Goal: Information Seeking & Learning: Learn about a topic

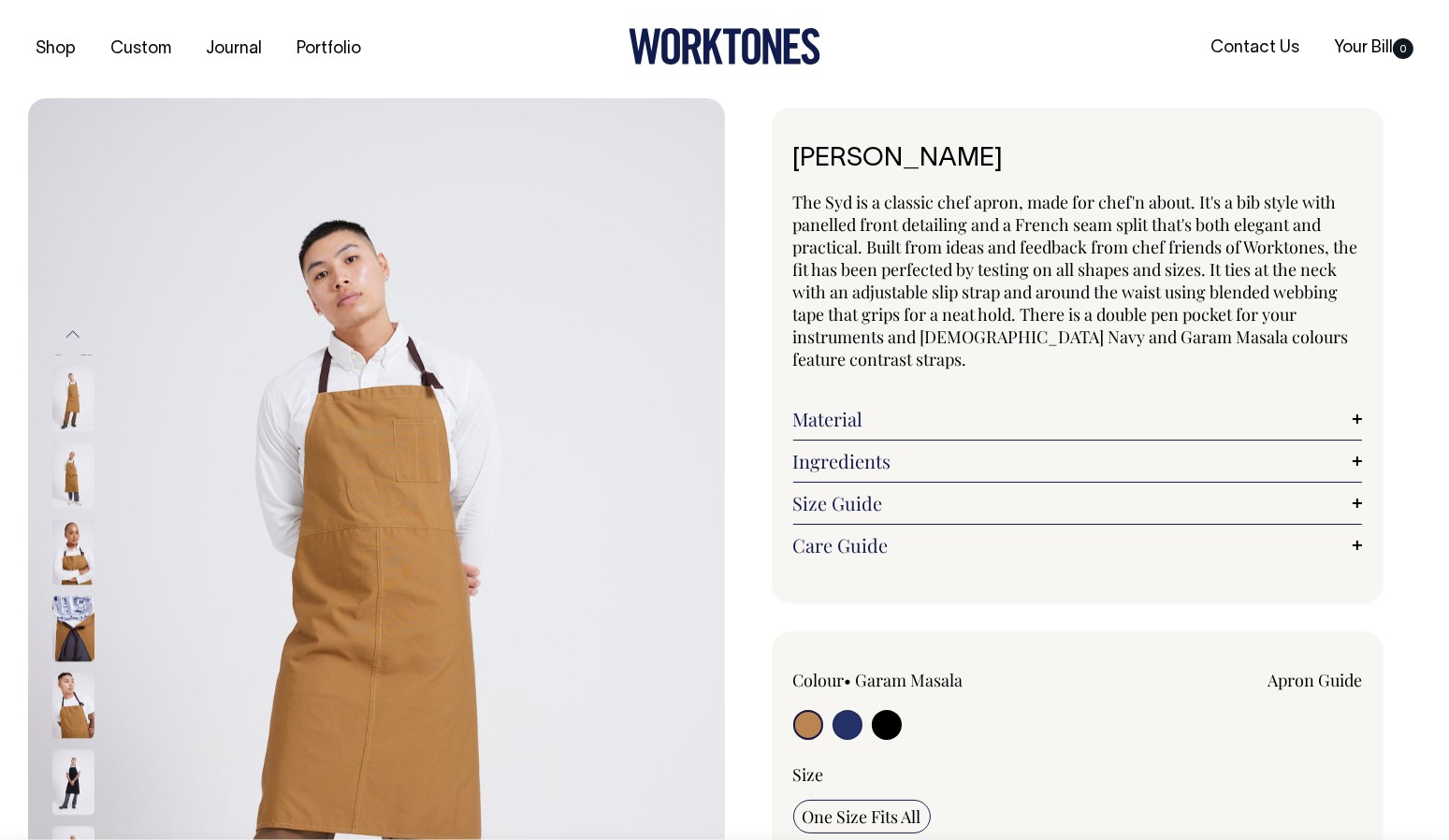
click at [144, 48] on link "Custom" at bounding box center [141, 48] width 76 height 30
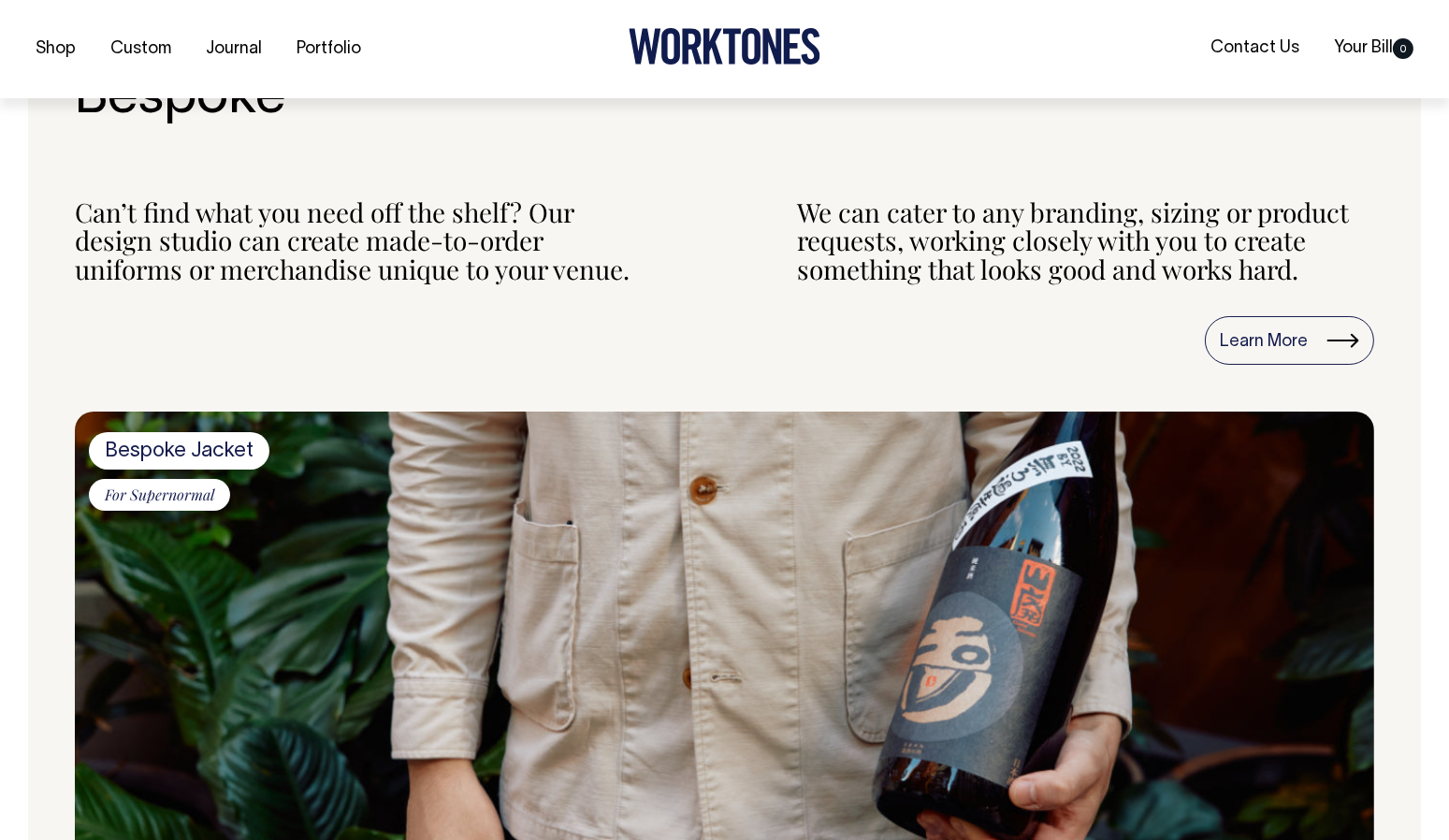
scroll to position [802, 0]
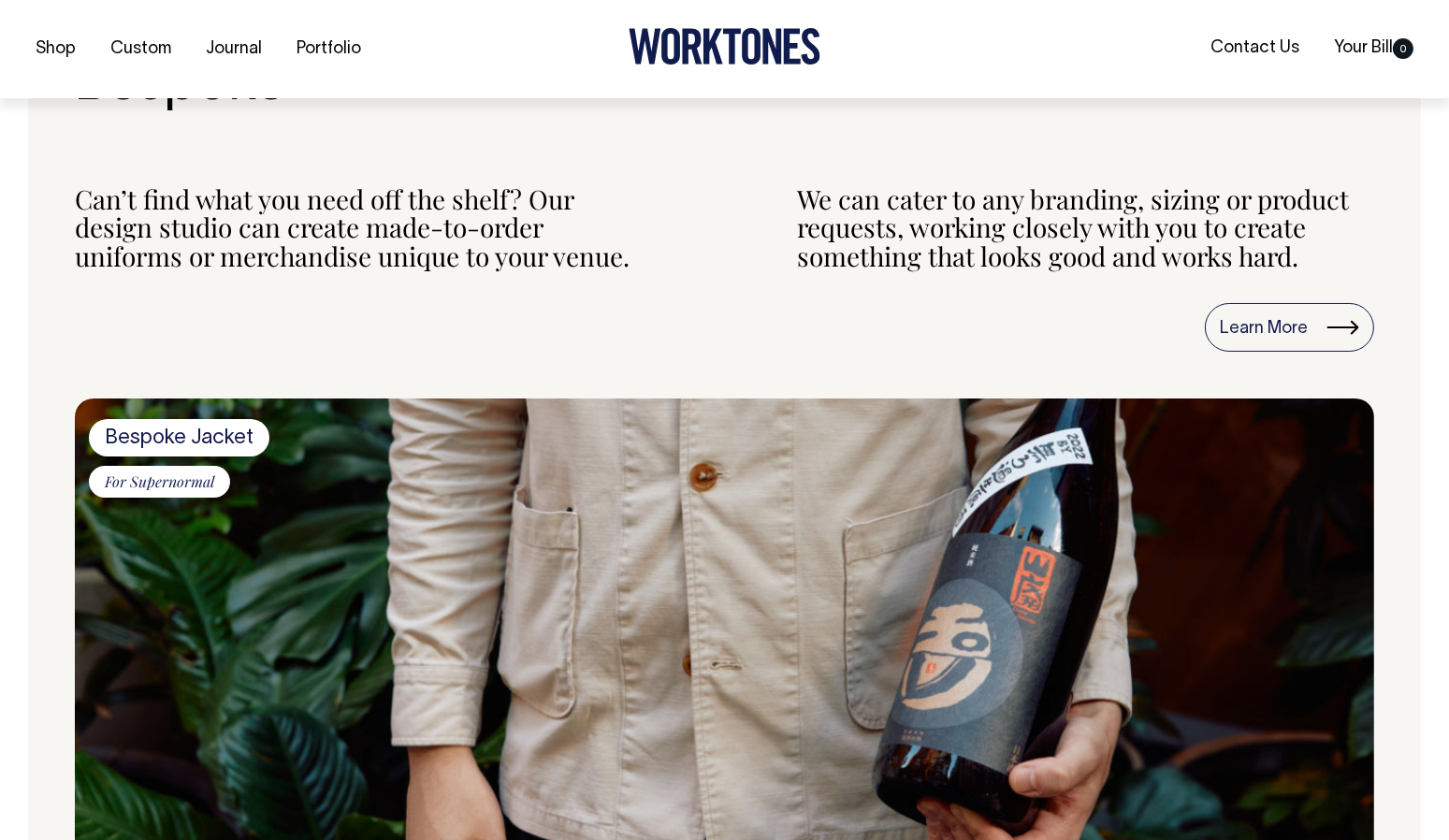
click at [1304, 328] on link "Learn More" at bounding box center [1290, 327] width 169 height 48
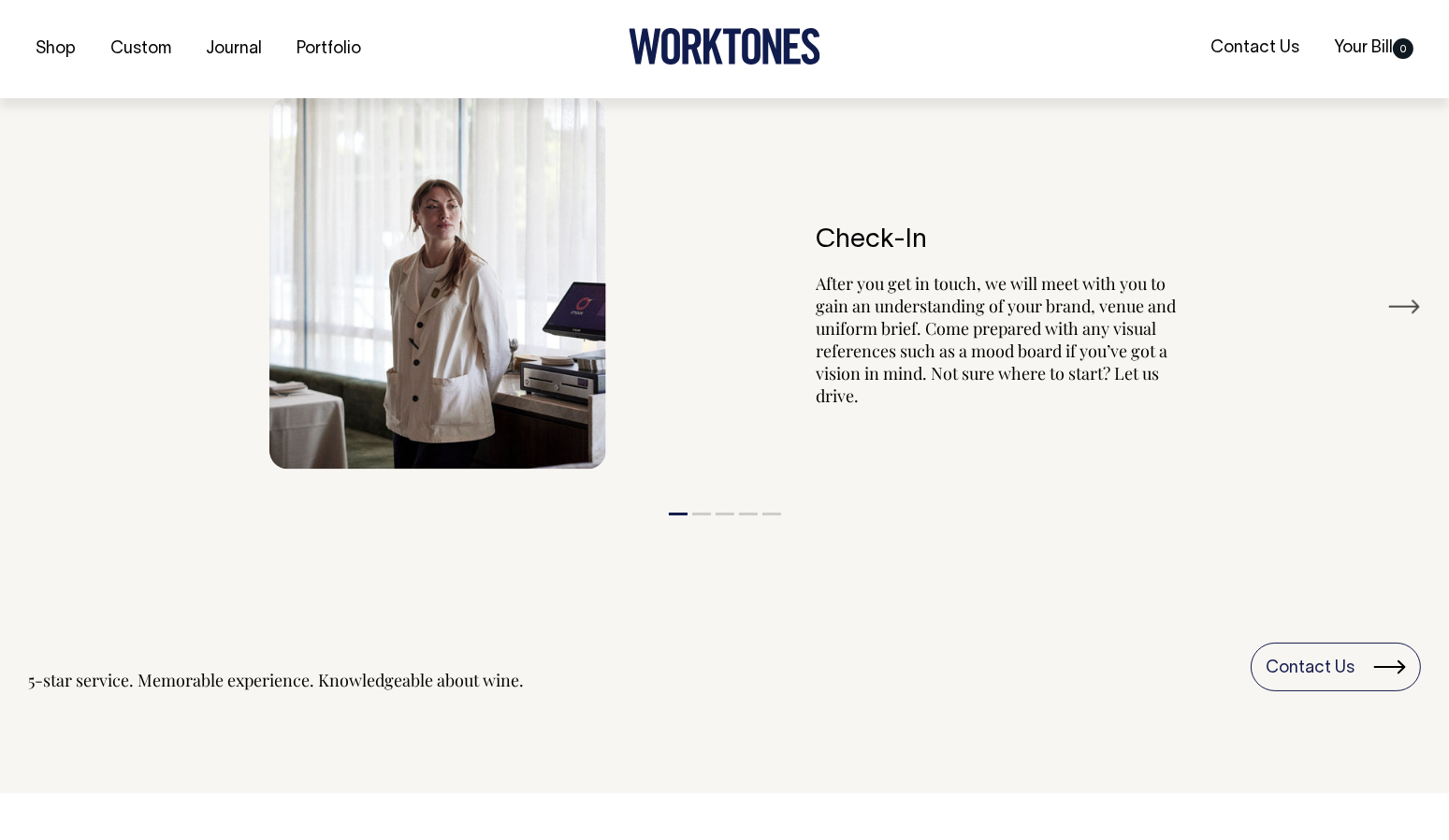
scroll to position [3435, 0]
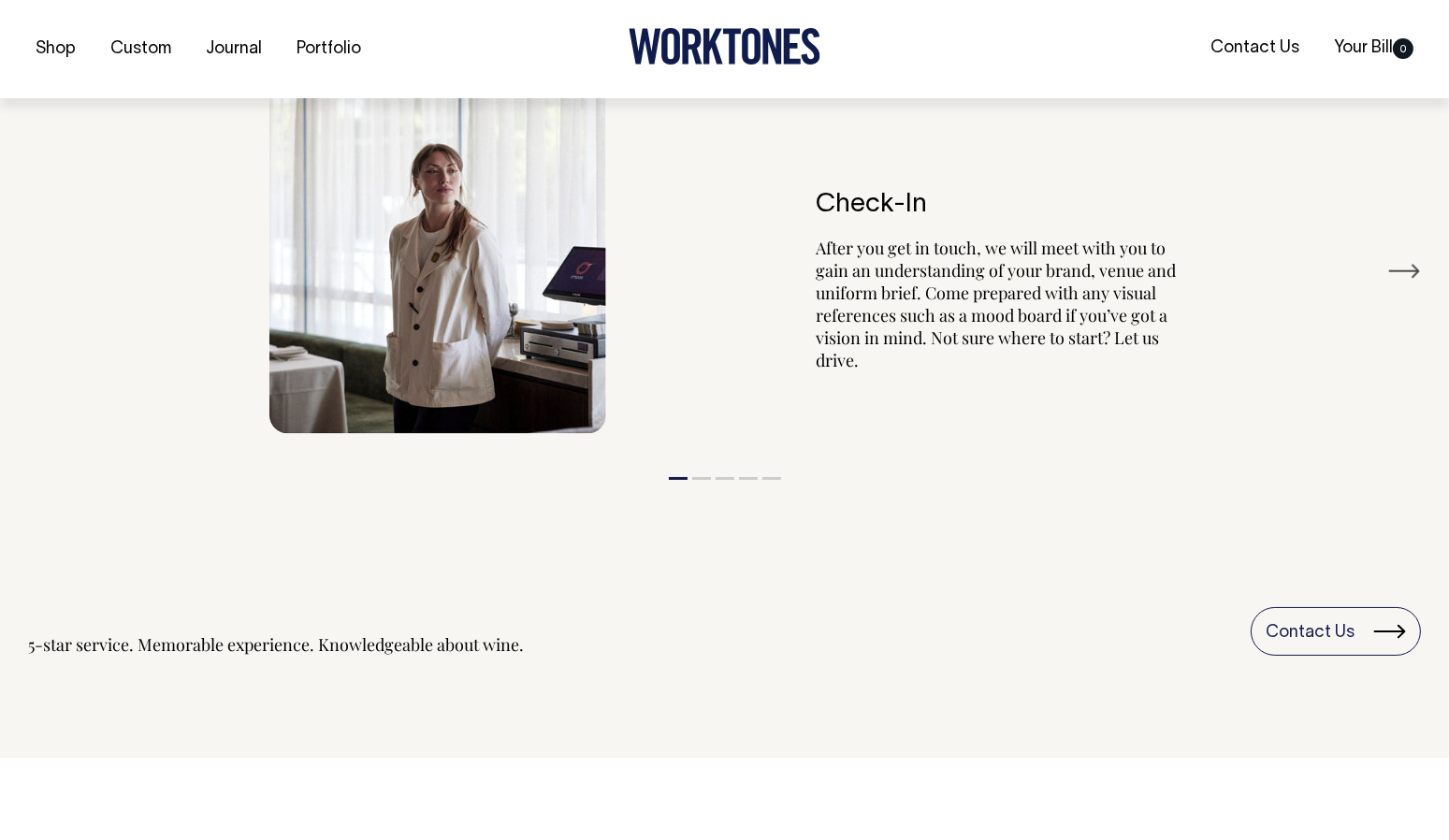
click at [1412, 258] on button "Next" at bounding box center [1405, 271] width 33 height 29
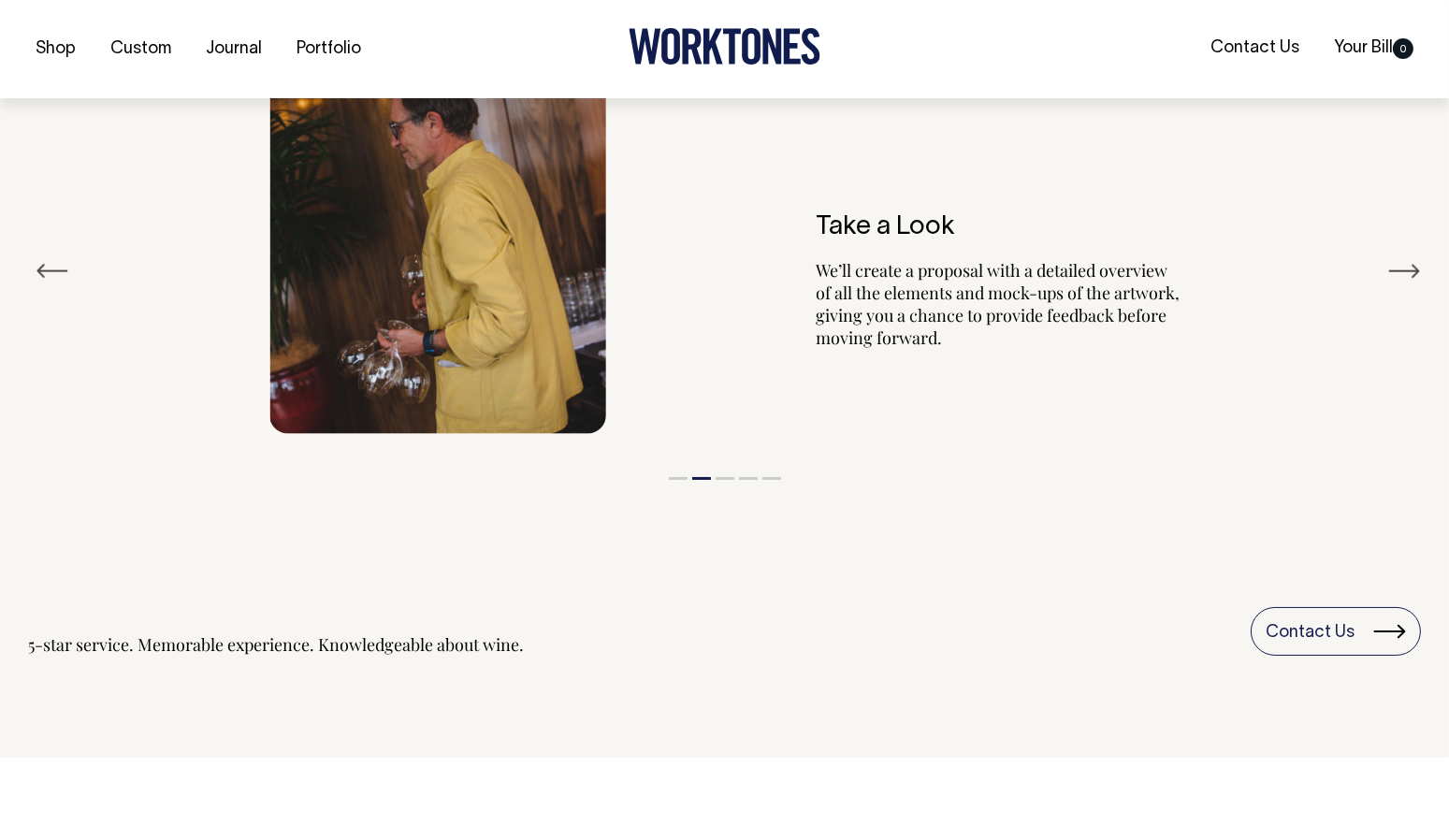
click at [1409, 258] on button "Next" at bounding box center [1405, 271] width 33 height 29
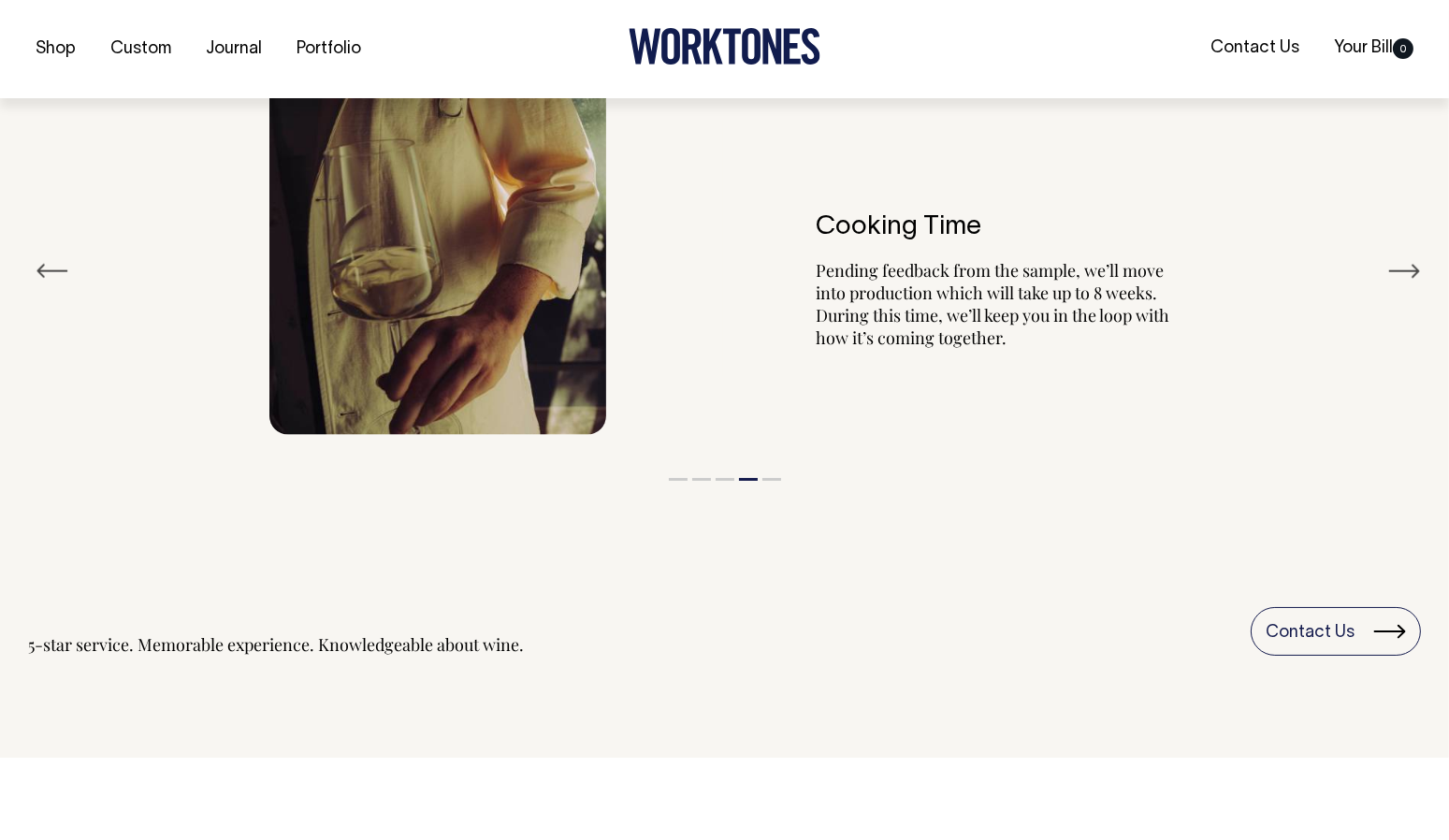
click at [327, 47] on link "Portfolio" at bounding box center [329, 48] width 80 height 30
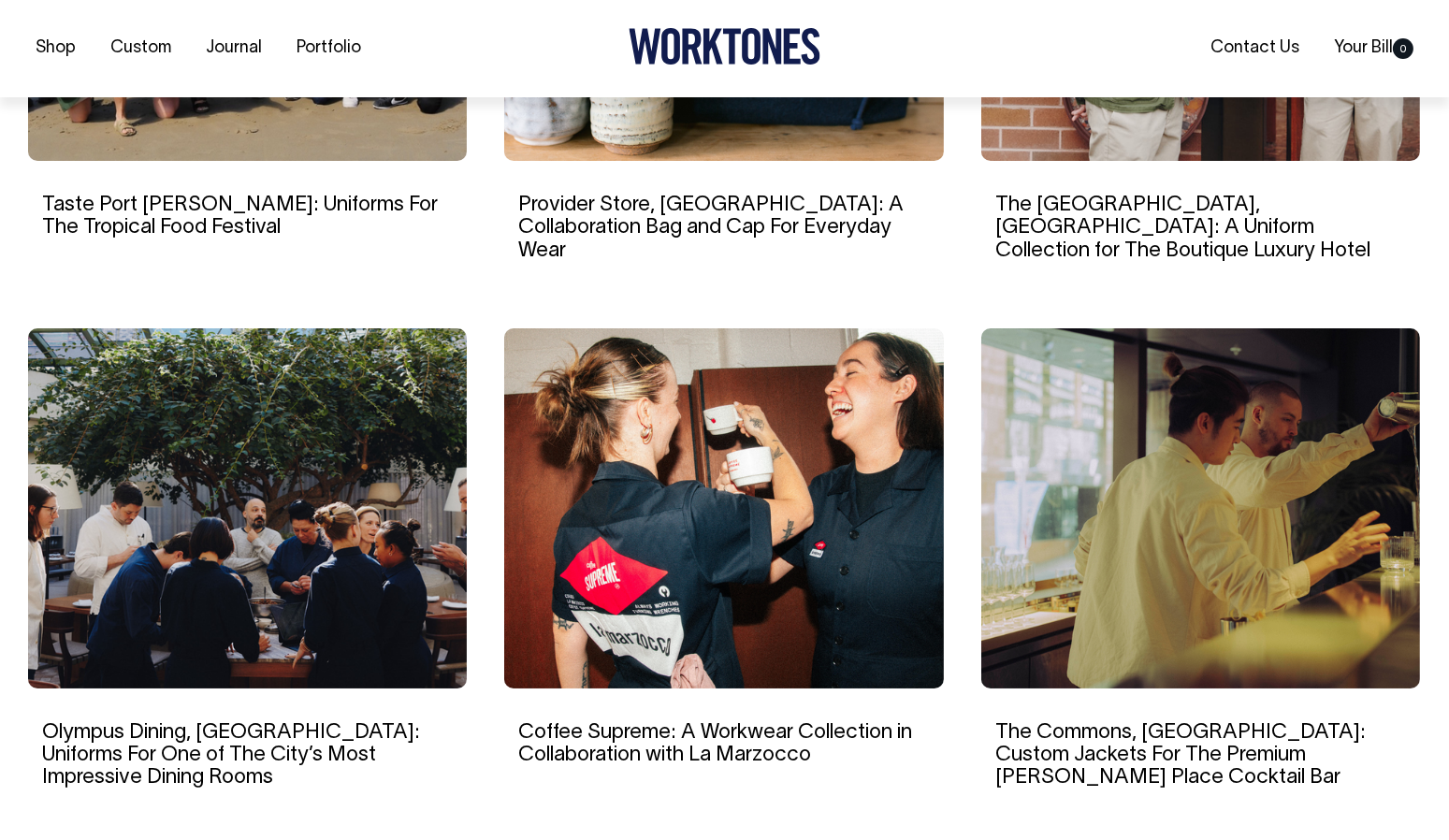
scroll to position [1535, 0]
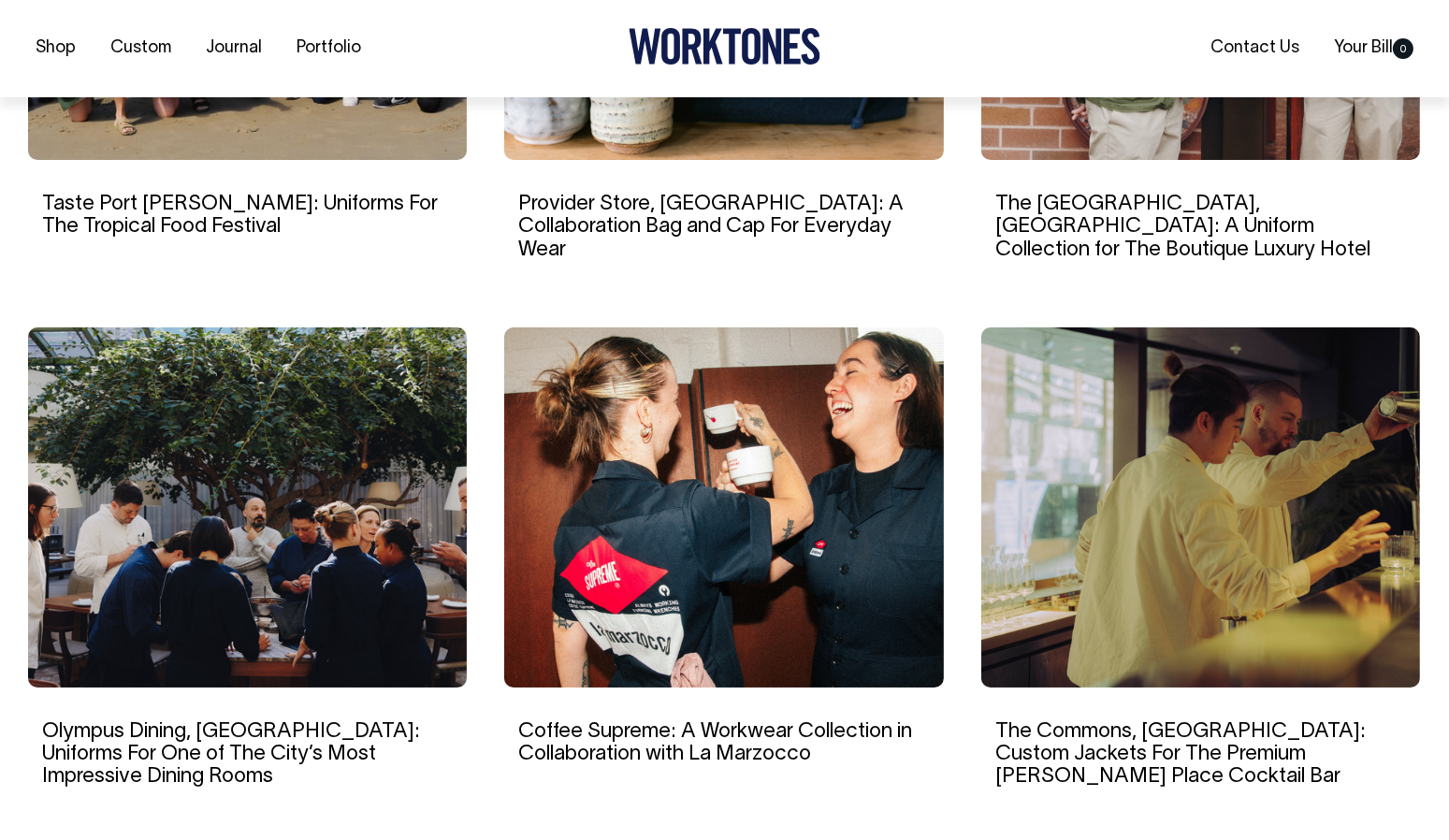
click at [212, 444] on img at bounding box center [248, 508] width 439 height 360
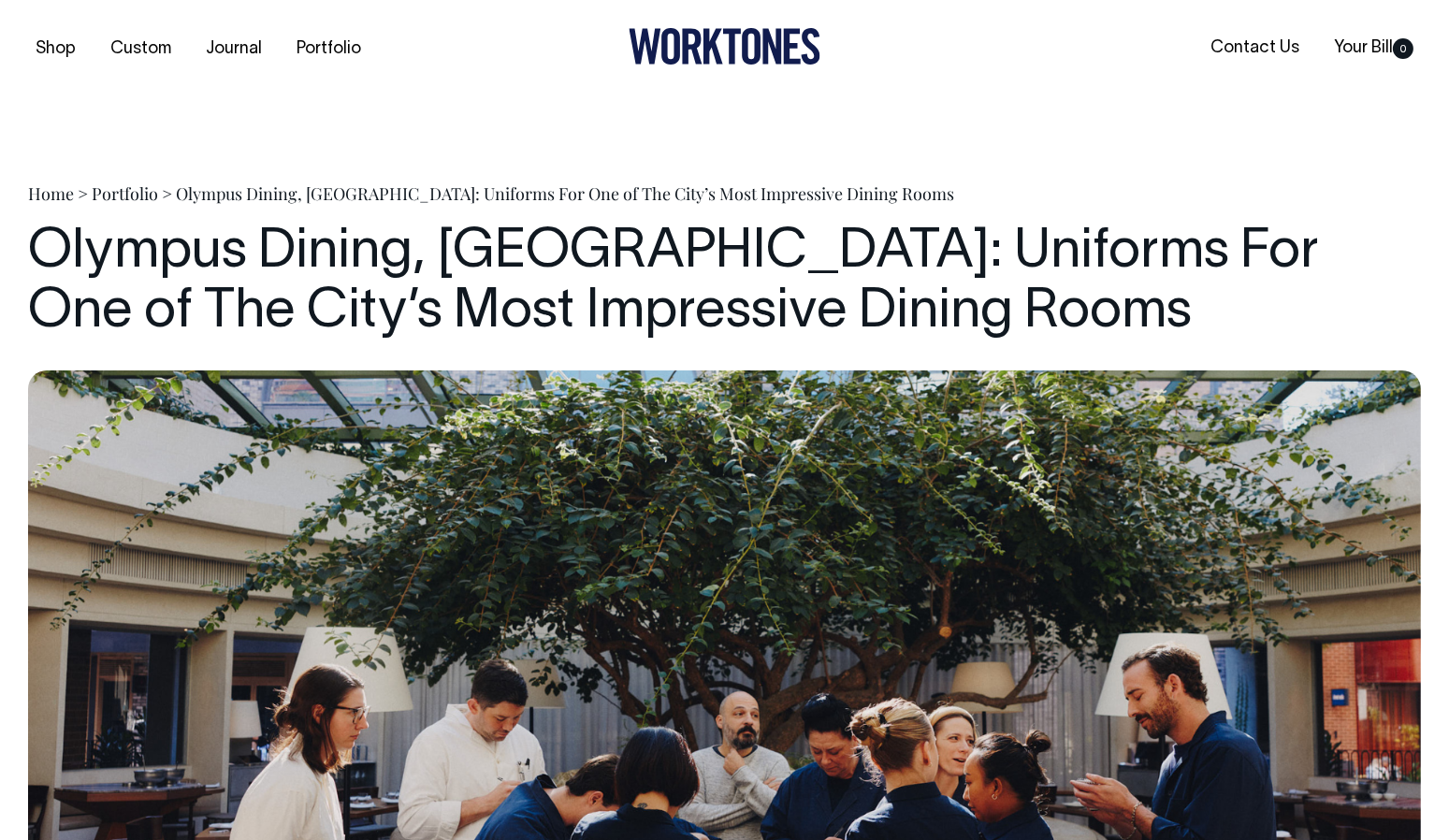
click at [146, 60] on link "Custom" at bounding box center [141, 48] width 76 height 30
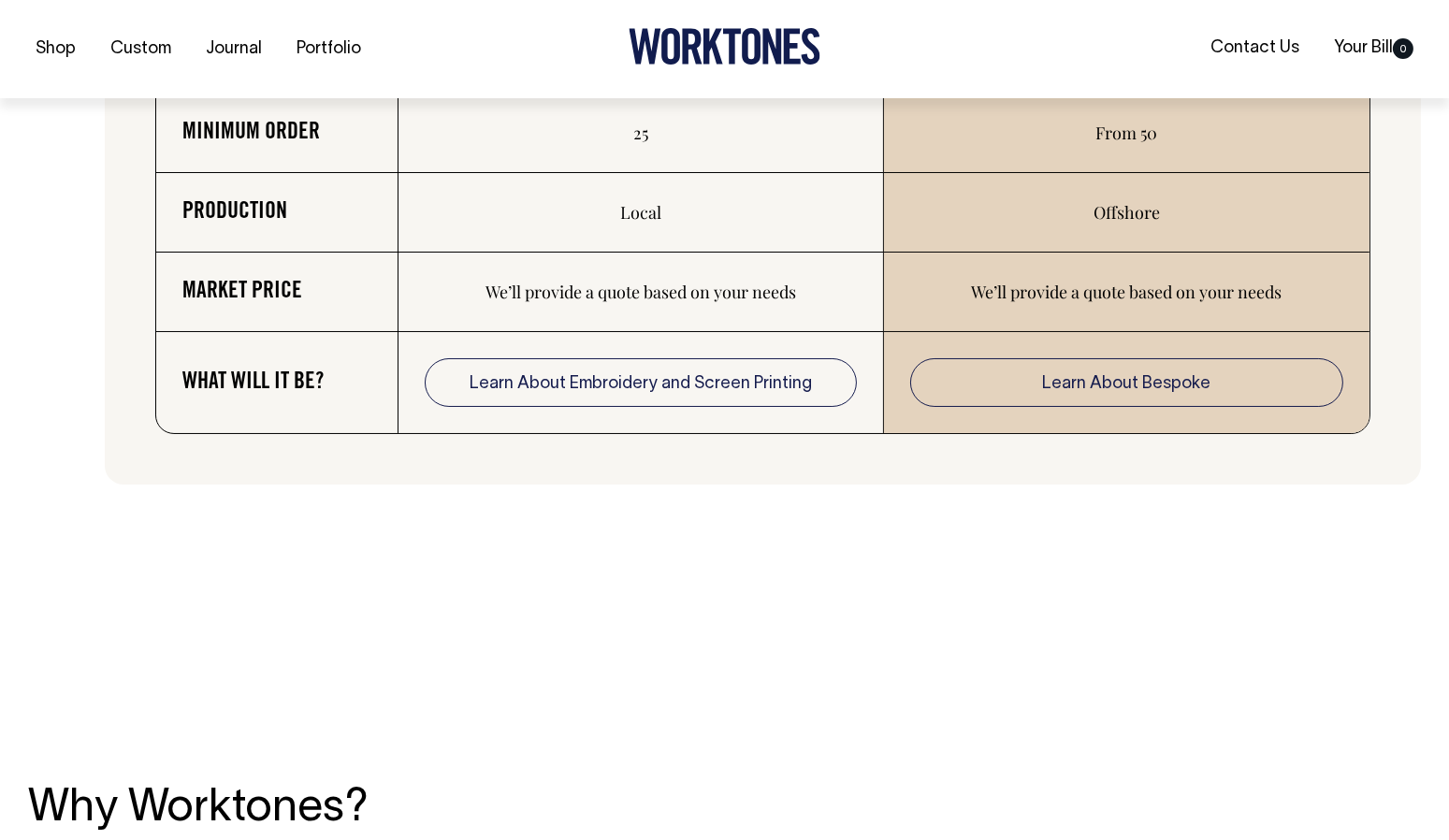
scroll to position [3295, 0]
click at [579, 388] on link "Learn About Embroidery and Screen Printing" at bounding box center [640, 380] width 432 height 48
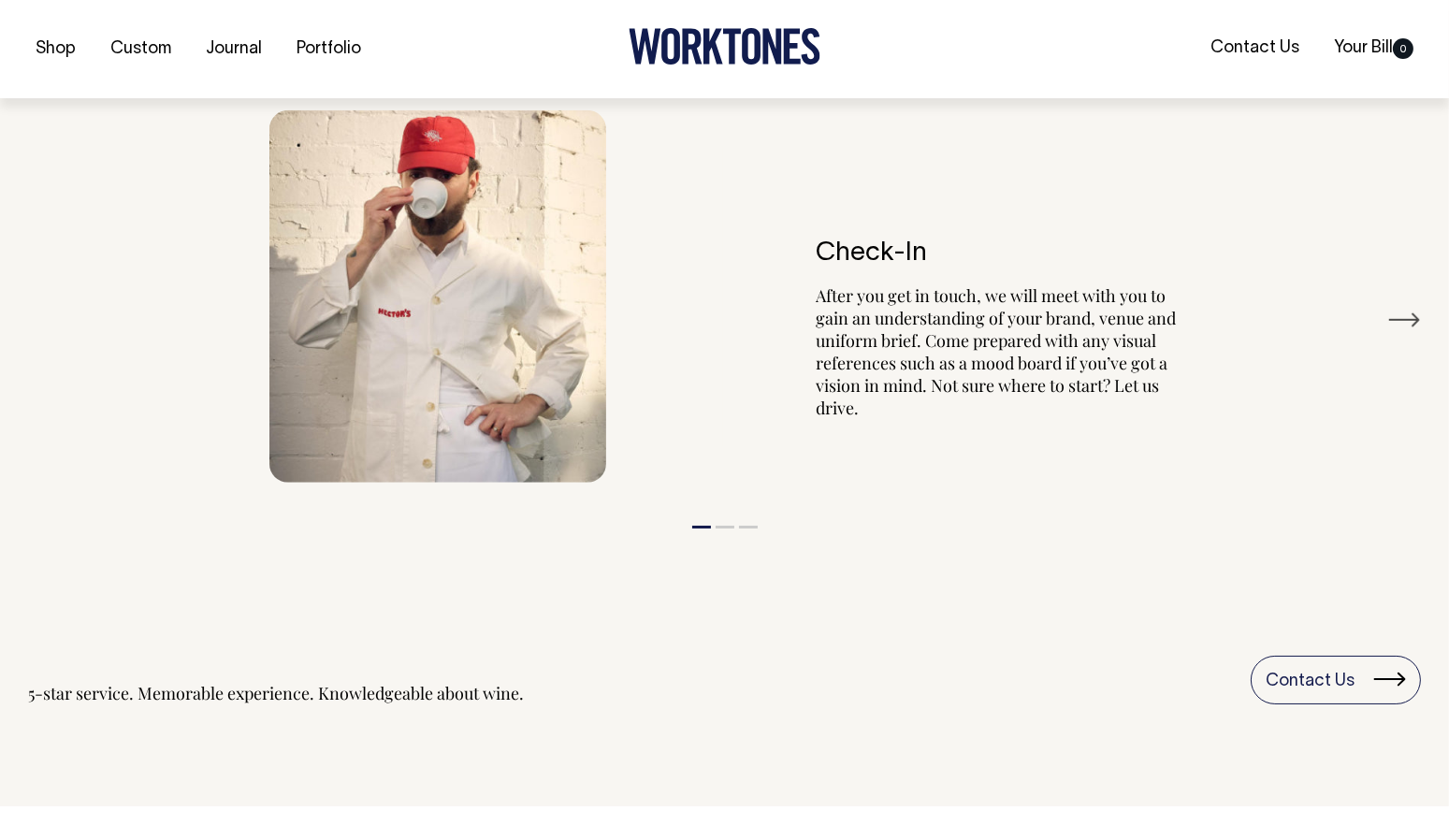
scroll to position [2242, 0]
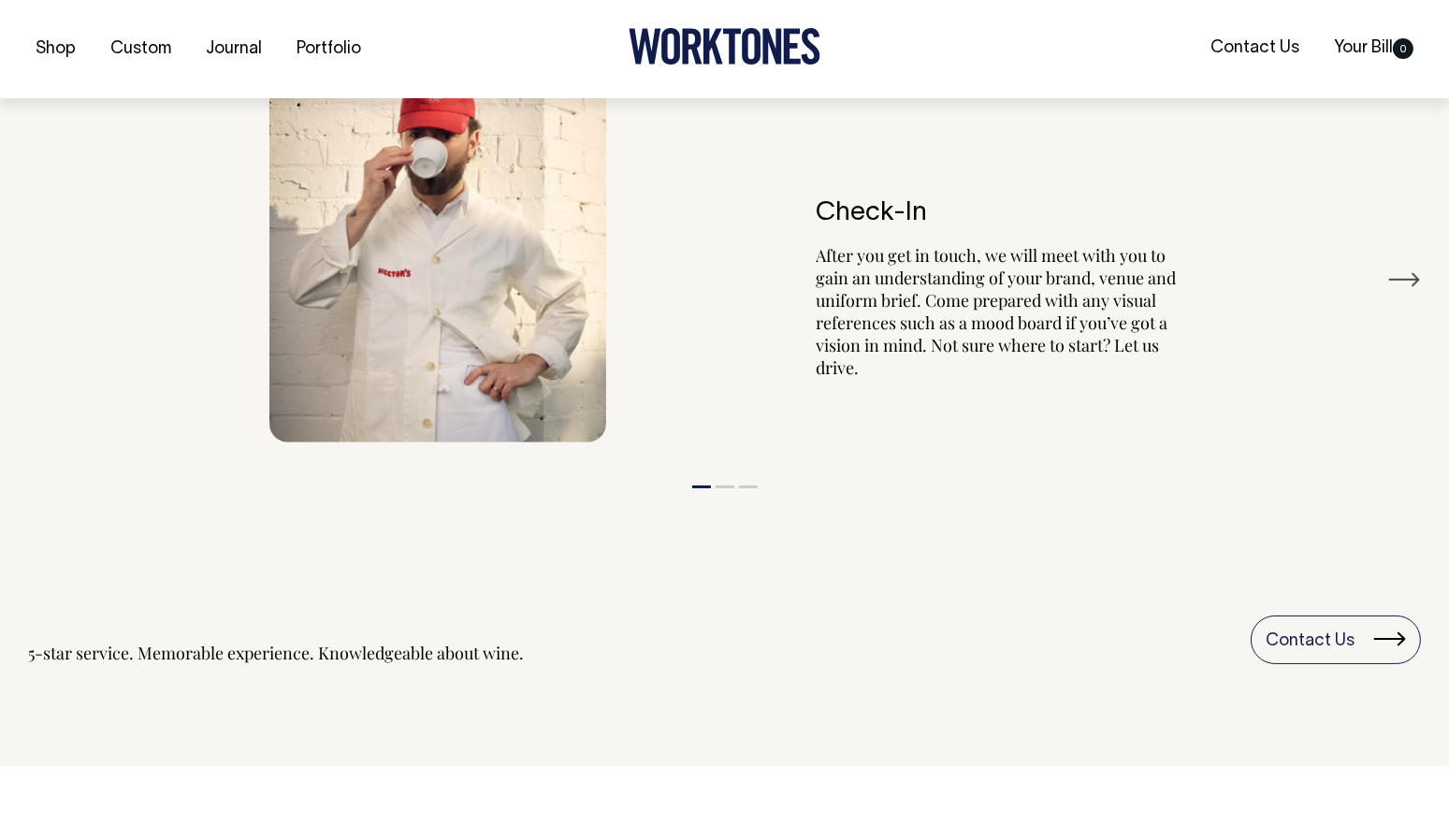
click at [1418, 279] on button "Next" at bounding box center [1405, 279] width 33 height 29
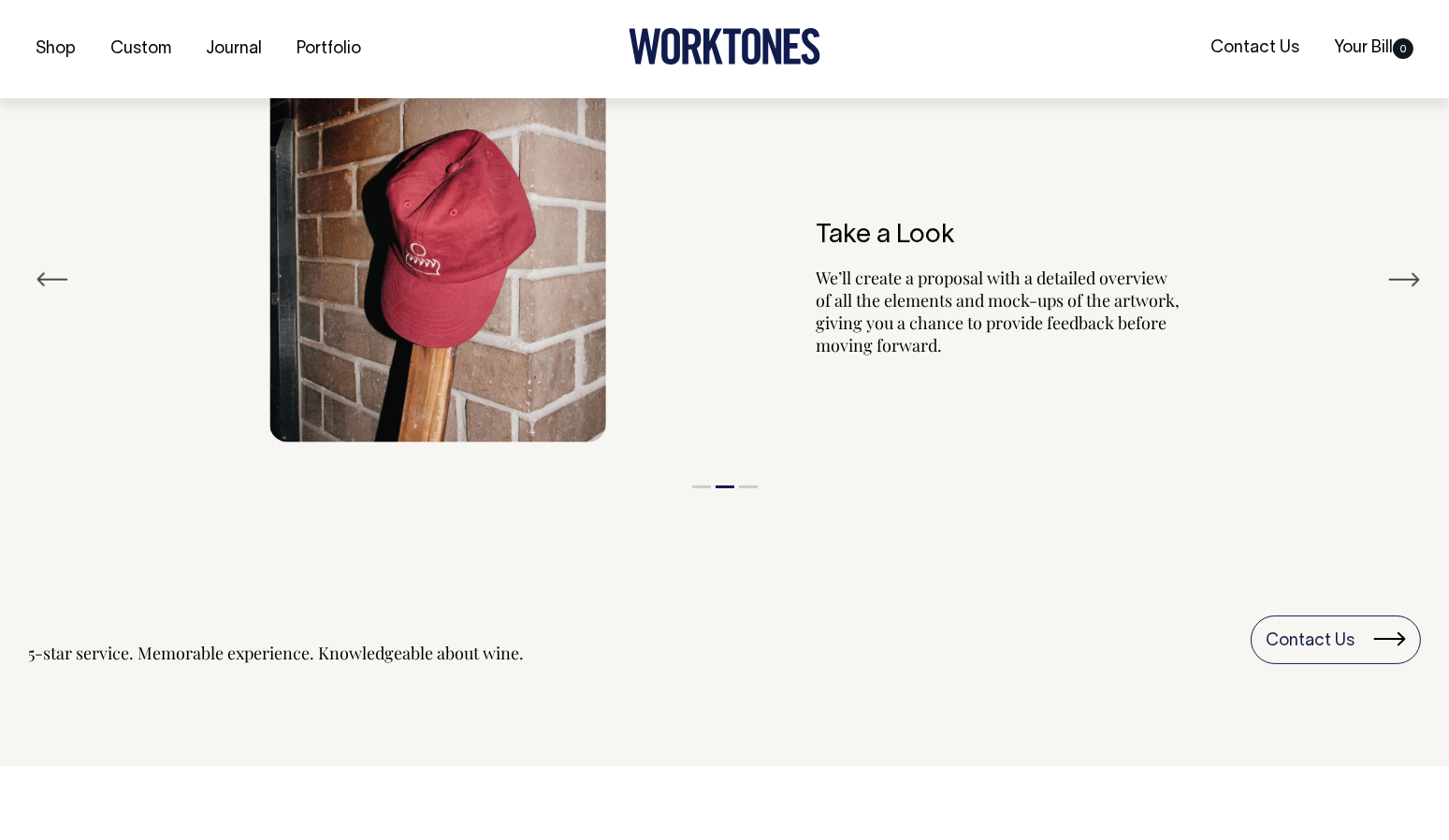
click at [1419, 293] on div "Take a Look We’ll create a proposal with a detailed overview of all the element…" at bounding box center [725, 257] width 1394 height 429
click at [1411, 284] on button "Next" at bounding box center [1405, 279] width 33 height 29
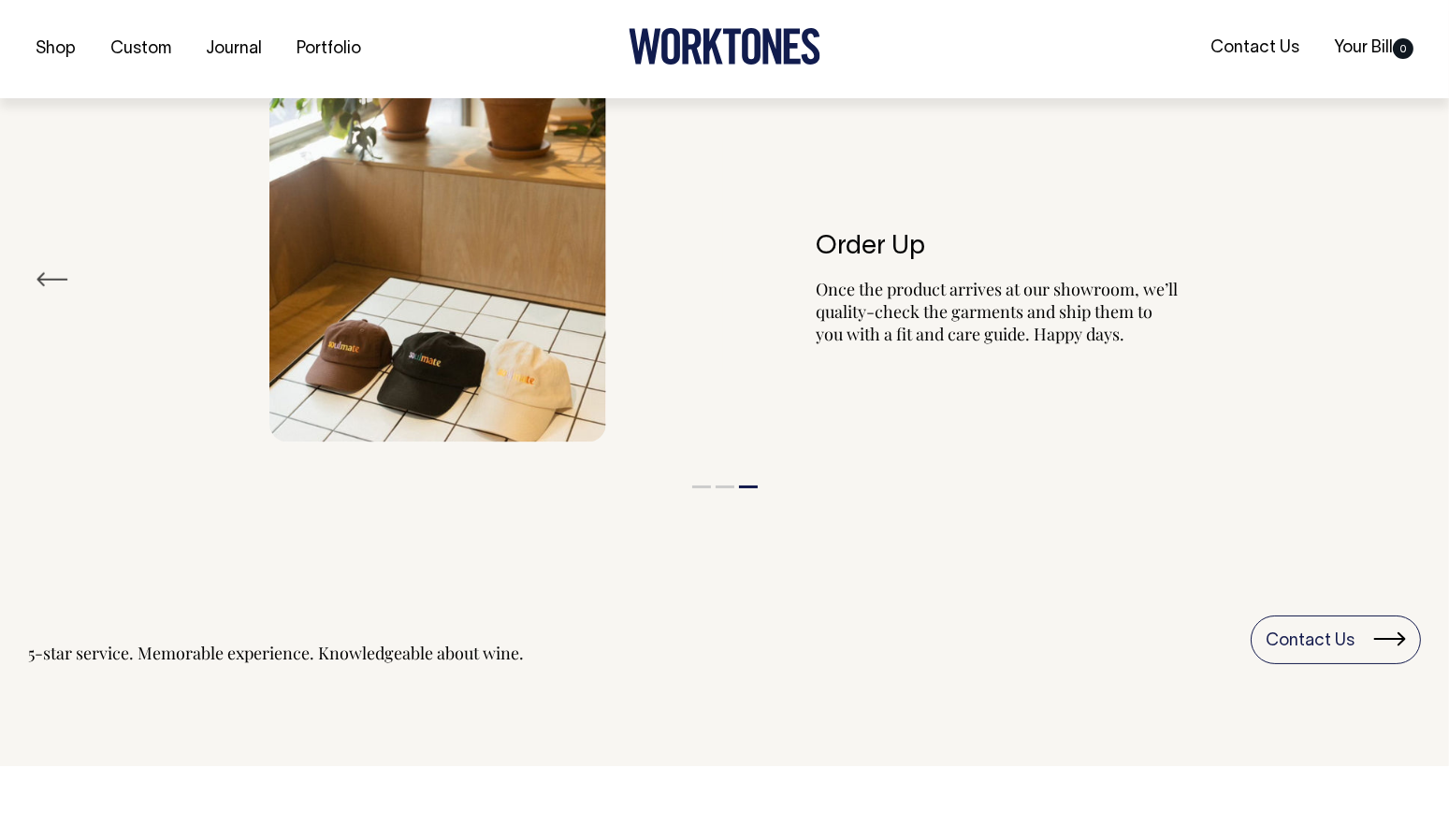
click at [1355, 660] on link "Contact Us" at bounding box center [1336, 639] width 170 height 48
click at [1369, 639] on link "Contact Us" at bounding box center [1336, 639] width 170 height 48
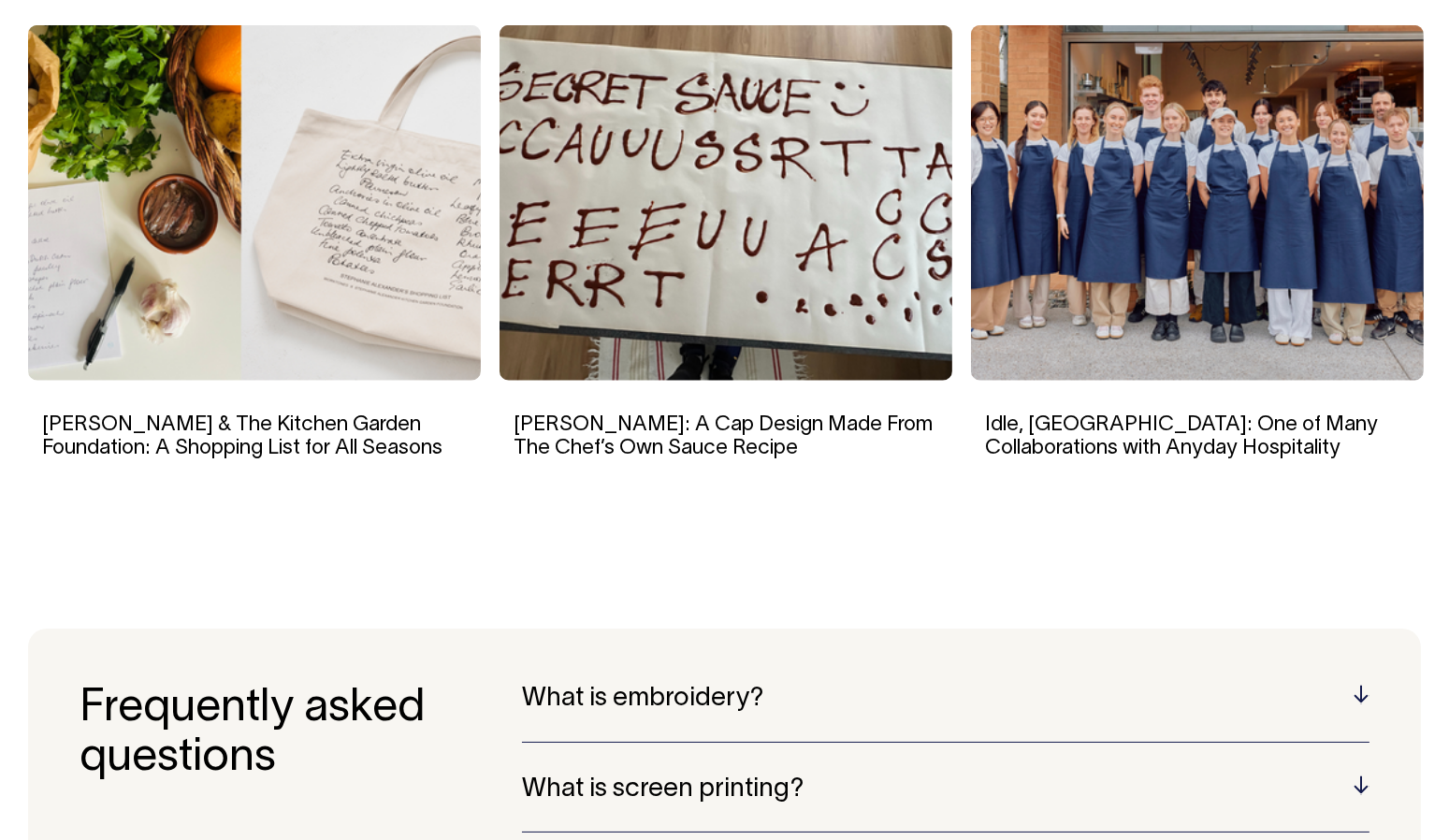
scroll to position [2984, 0]
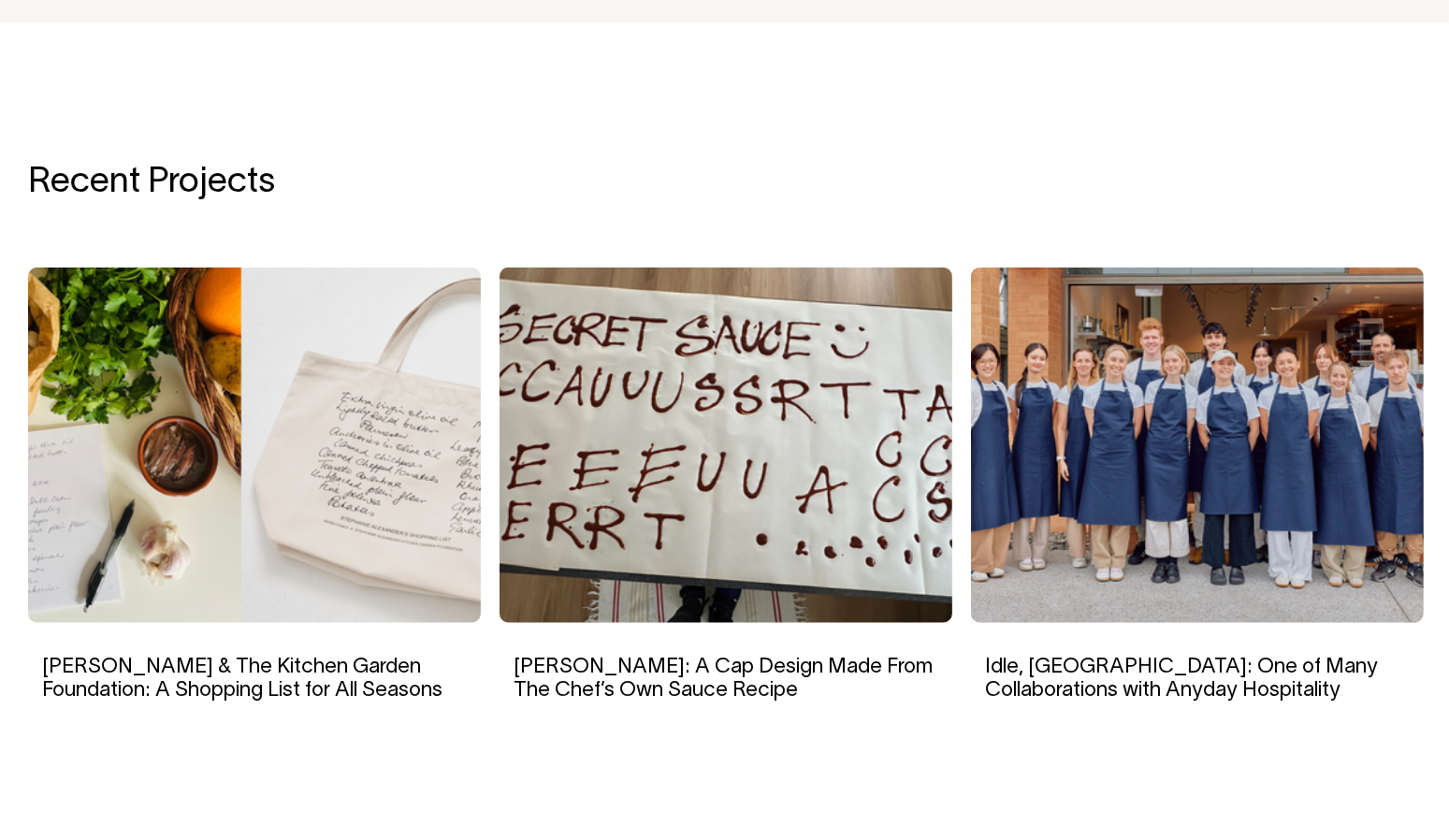
click at [393, 144] on section "Recent Projects Rosheen Kaul: A Cap Design Made From The Chef’s Own Sauce Recipe" at bounding box center [725, 447] width 1393 height 717
click at [125, 723] on div "[PERSON_NAME] & The Kitchen Garden Foundation: A Shopping List for All Seasons" at bounding box center [255, 676] width 453 height 106
click at [1383, 526] on img at bounding box center [1197, 445] width 453 height 355
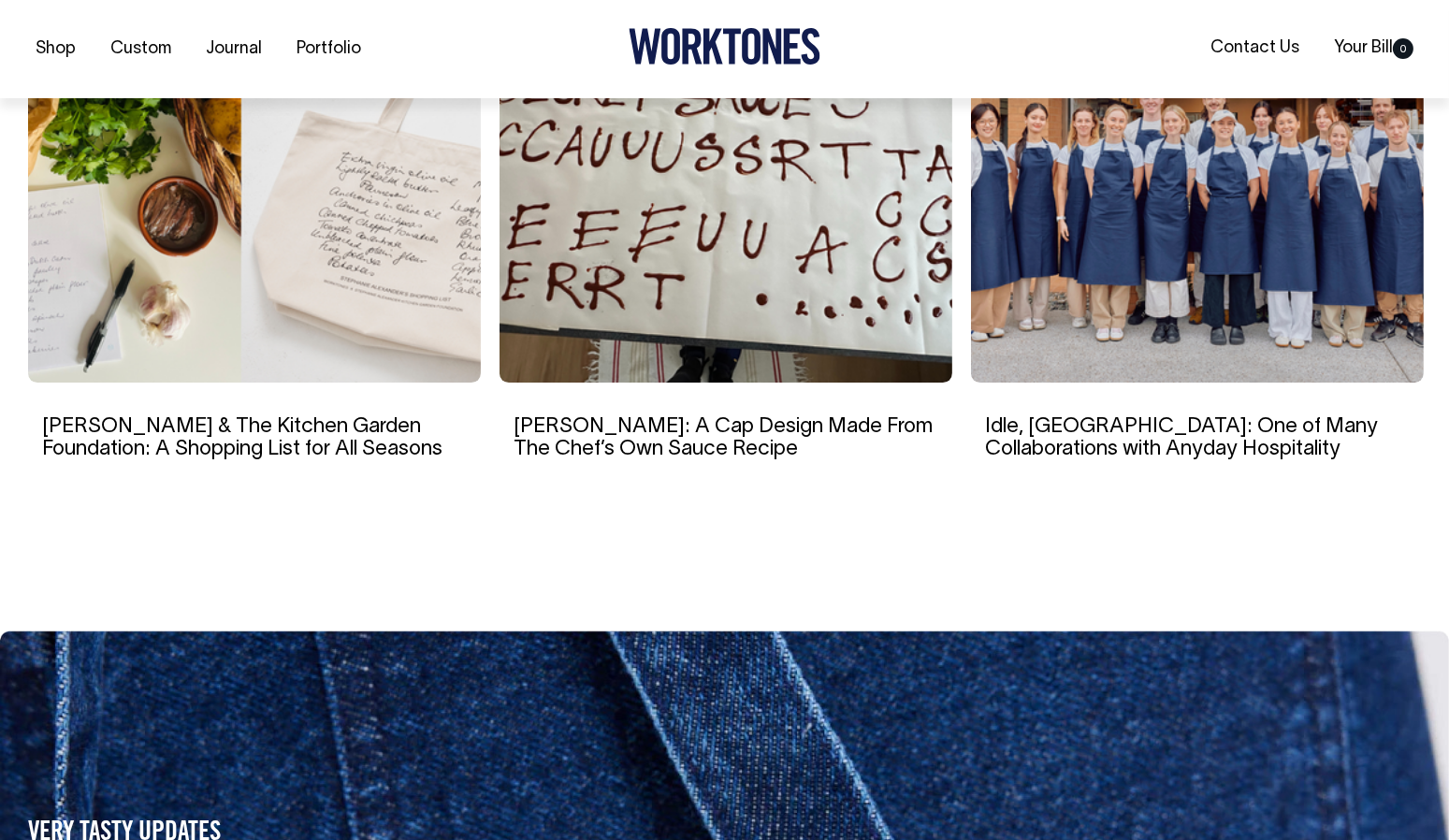
scroll to position [9372, 0]
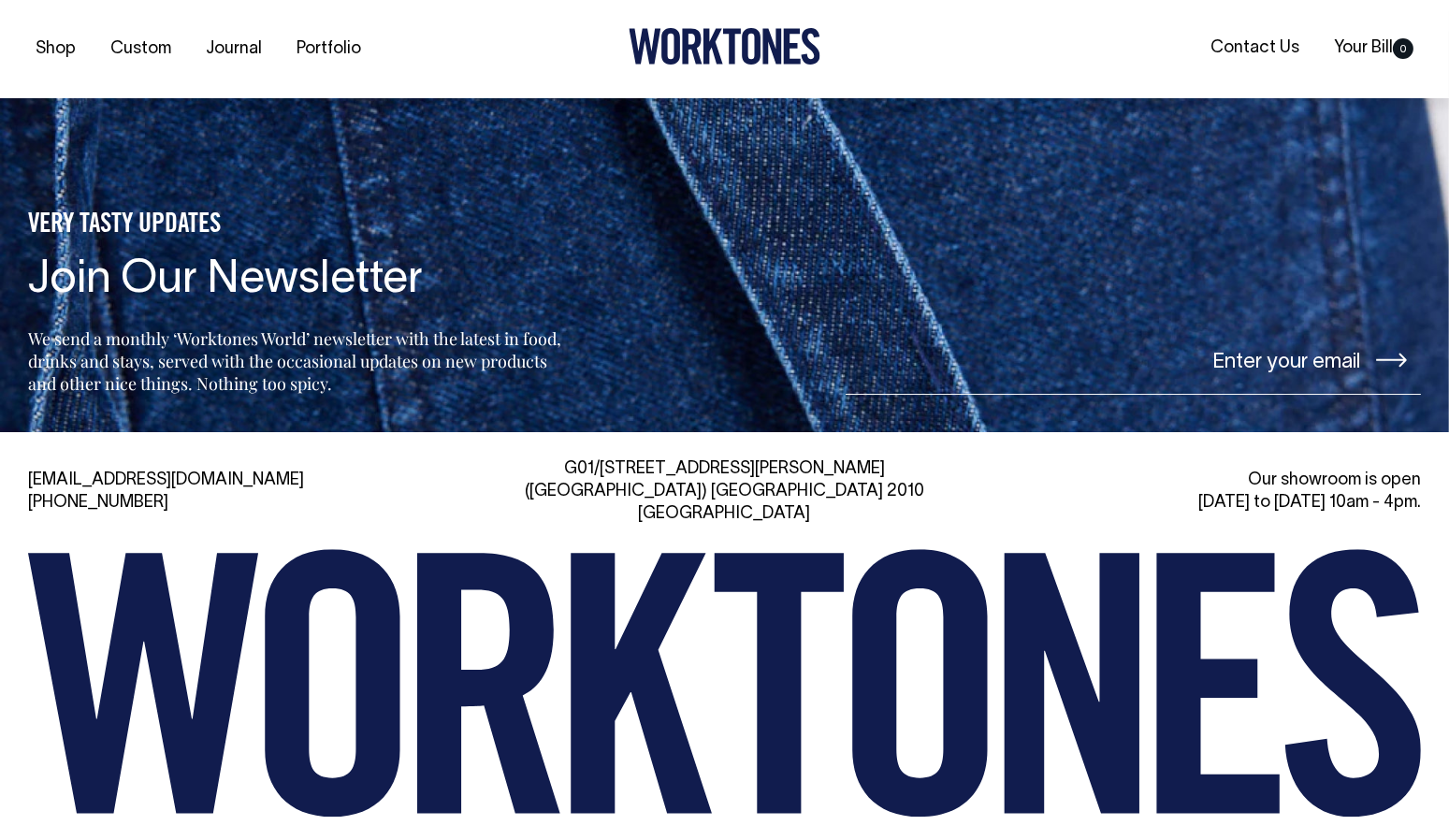
click at [355, 818] on div "[EMAIL_ADDRESS][DOMAIN_NAME] [PHONE_NUMBER] [STREET_ADDRESS][PERSON_NAME] Our s…" at bounding box center [724, 677] width 1449 height 490
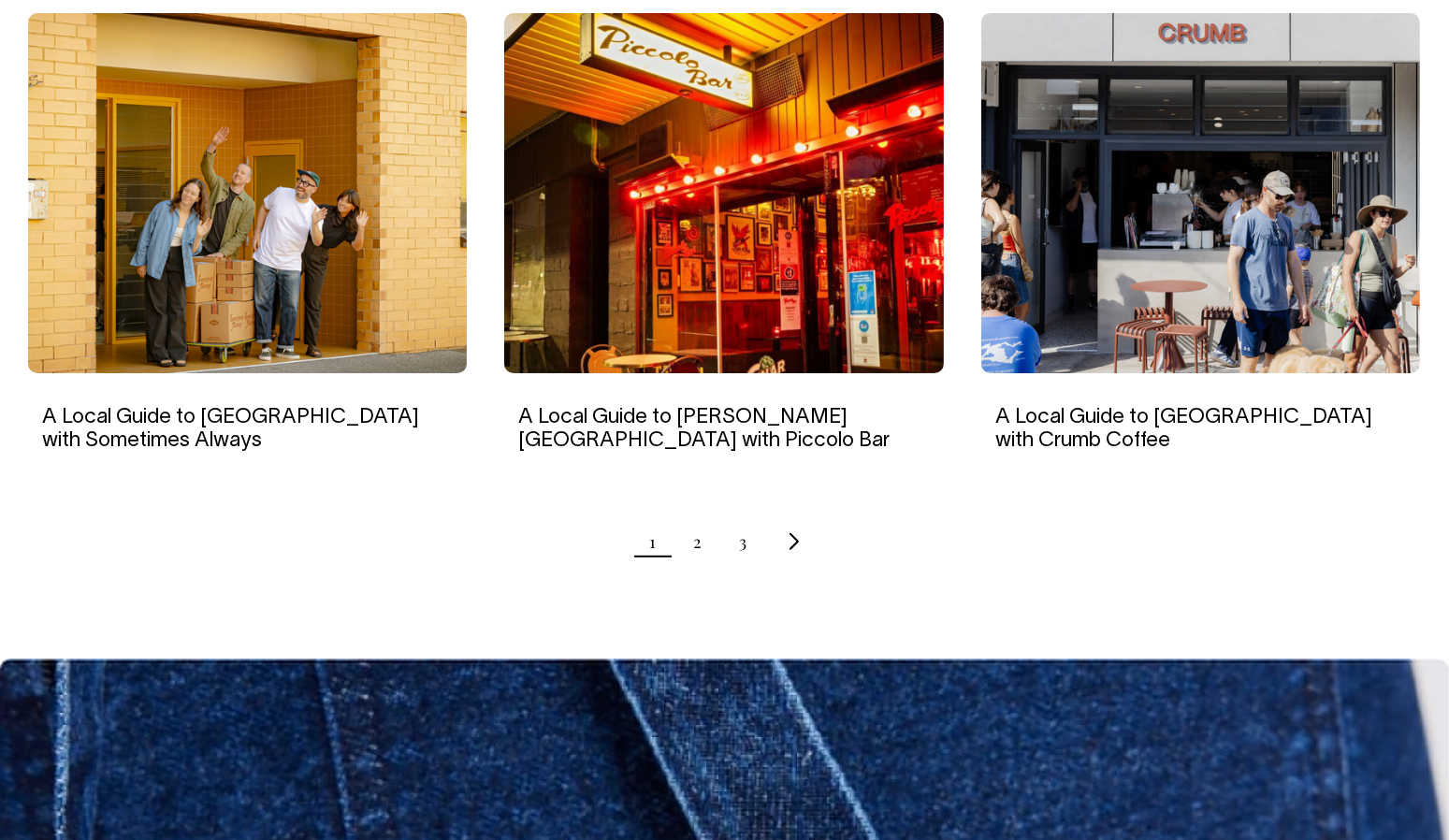
scroll to position [1803, 0]
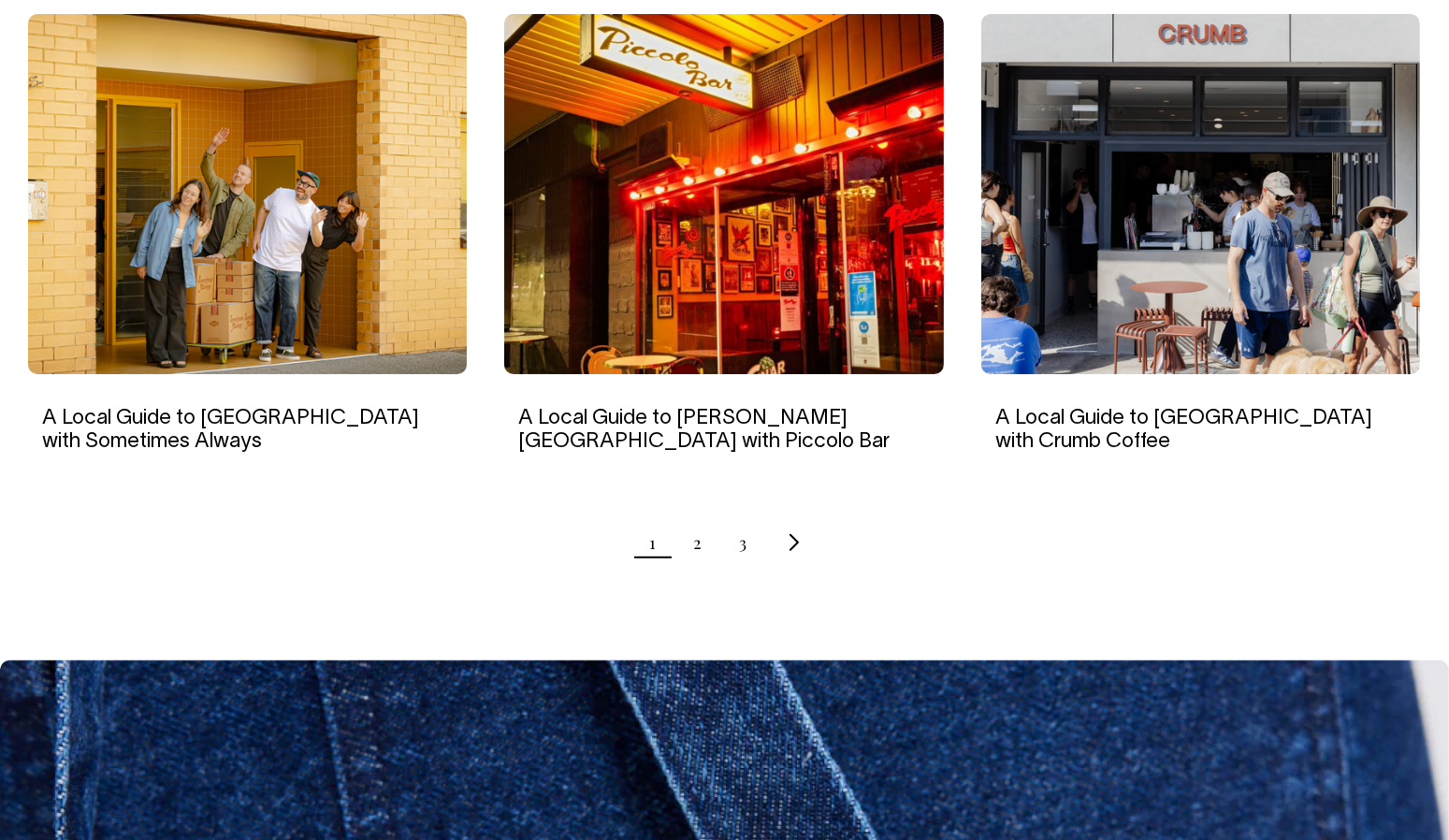
click at [787, 561] on link "Next page" at bounding box center [792, 543] width 15 height 47
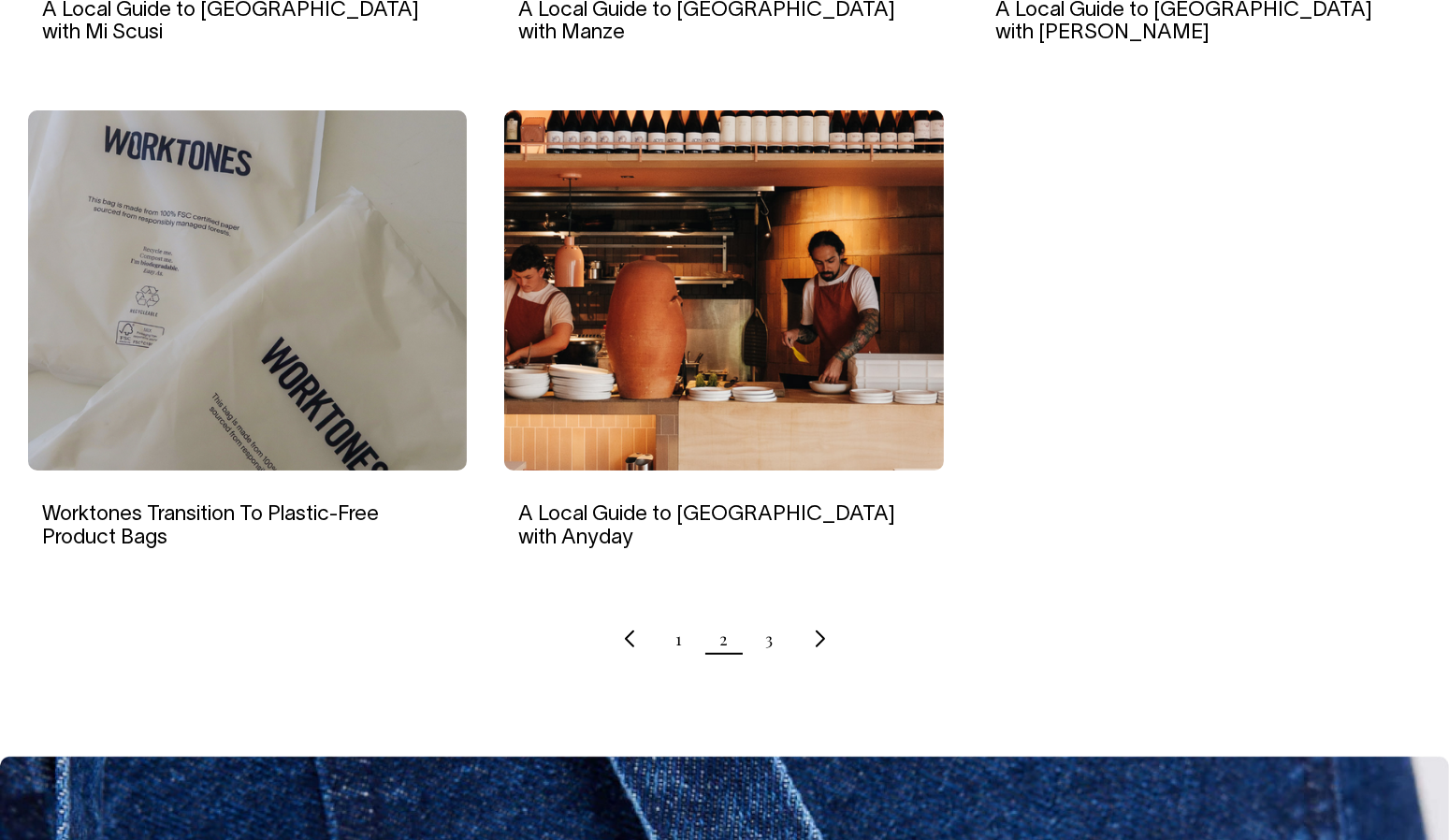
scroll to position [1706, 0]
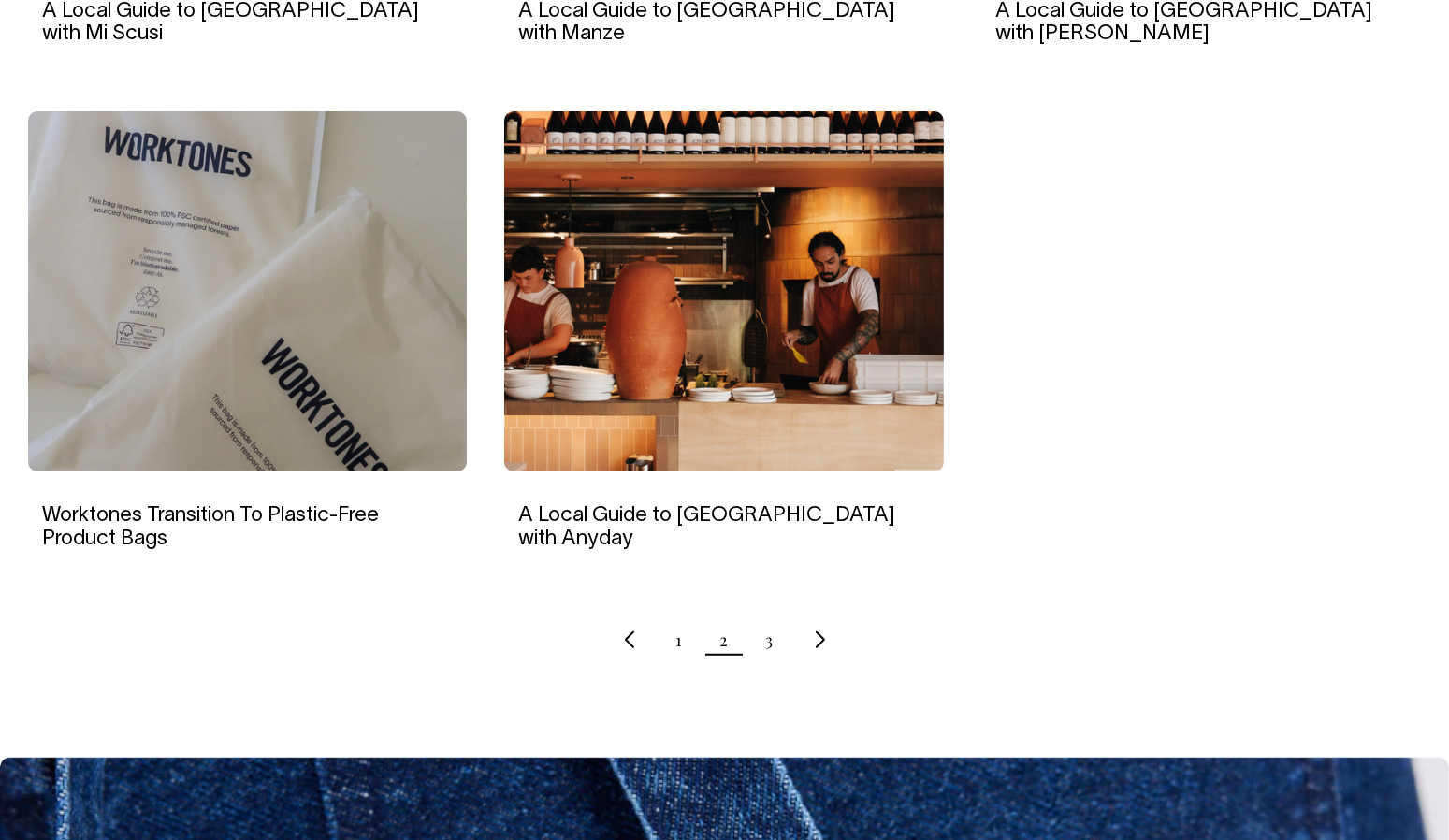
click at [819, 638] on icon "Next page" at bounding box center [819, 639] width 11 height 19
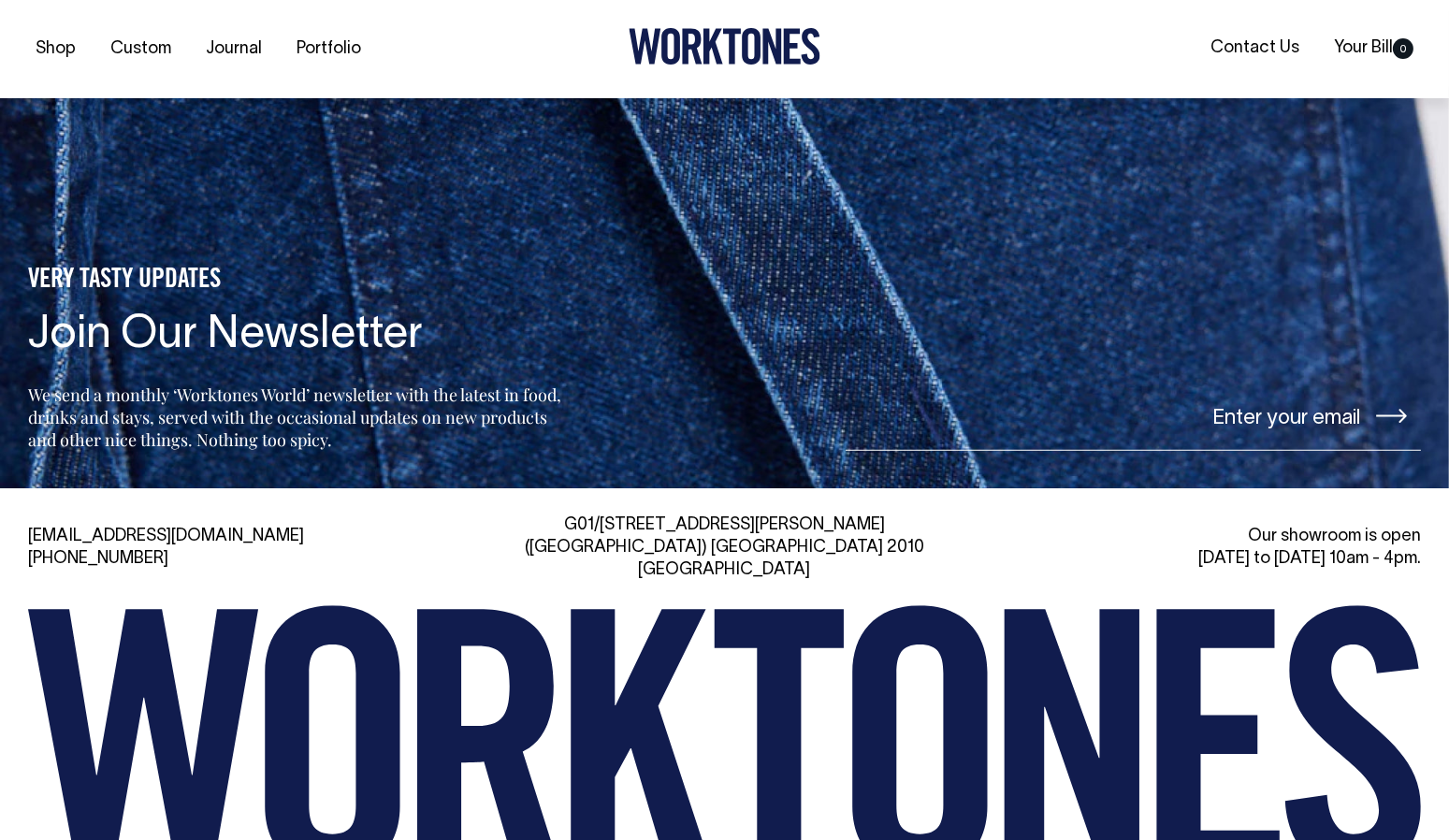
scroll to position [1993, 0]
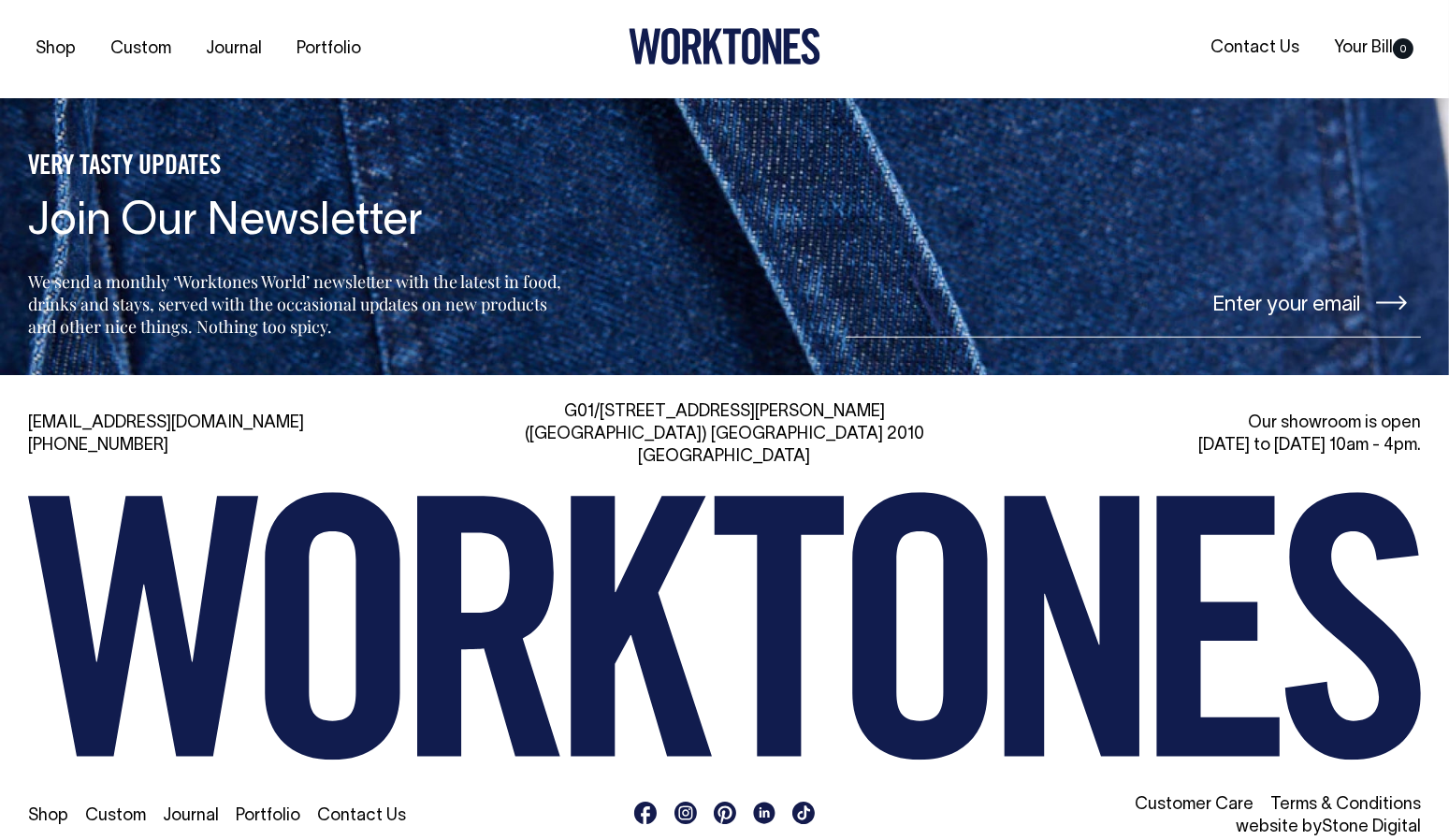
click at [272, 809] on link "Portfolio" at bounding box center [269, 816] width 65 height 16
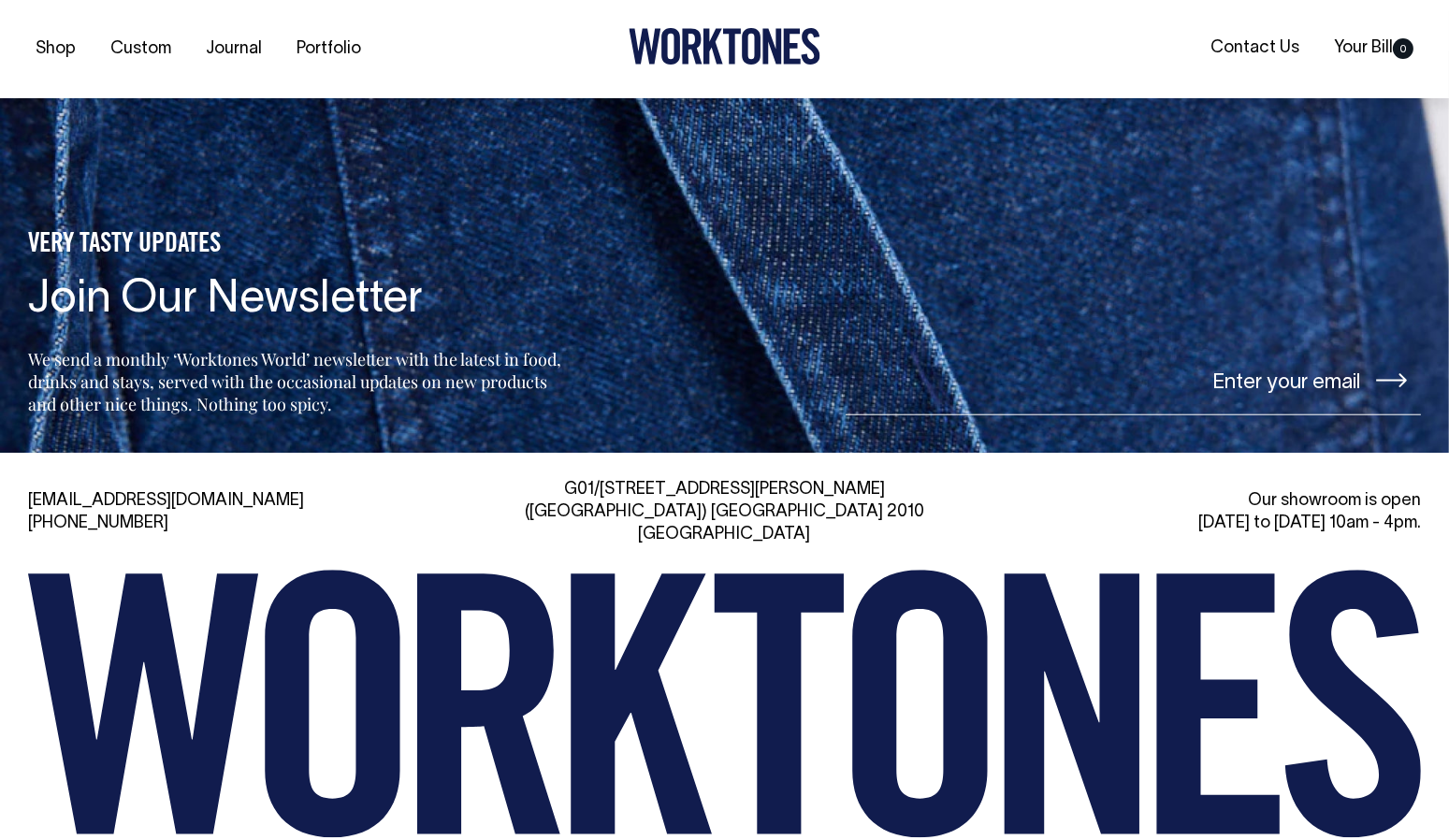
scroll to position [2520, 0]
